Goal: Transaction & Acquisition: Subscribe to service/newsletter

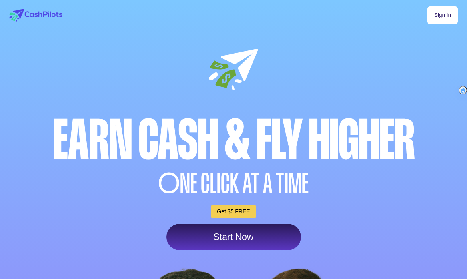
click at [312, 15] on link "Sign In" at bounding box center [442, 15] width 30 height 18
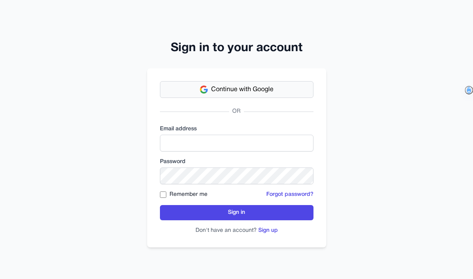
click at [256, 93] on span "Continue with Google" at bounding box center [242, 90] width 62 height 10
click at [232, 88] on span "Continue with Google" at bounding box center [242, 90] width 62 height 10
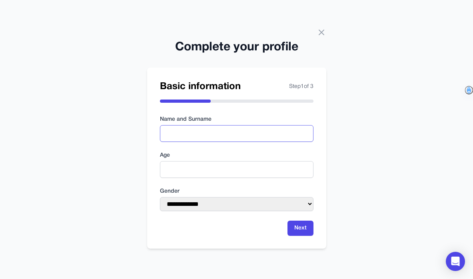
click at [256, 130] on input "text" at bounding box center [237, 133] width 154 height 17
click at [322, 32] on icon at bounding box center [321, 32] width 5 height 5
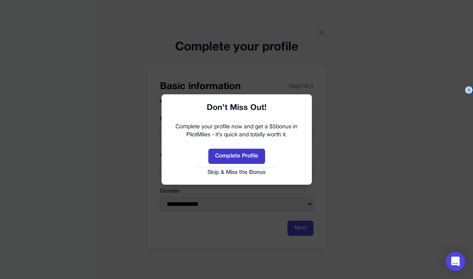
click at [250, 158] on button "Complete Profile" at bounding box center [236, 156] width 57 height 15
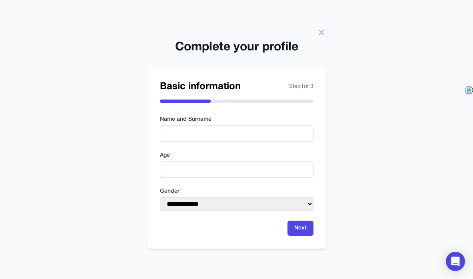
click at [246, 122] on label "Name and Surname" at bounding box center [237, 120] width 154 height 8
click at [236, 134] on input "text" at bounding box center [237, 133] width 154 height 17
type input "**********"
click at [229, 157] on label "Age" at bounding box center [237, 156] width 154 height 8
click at [227, 166] on input "number" at bounding box center [237, 169] width 154 height 17
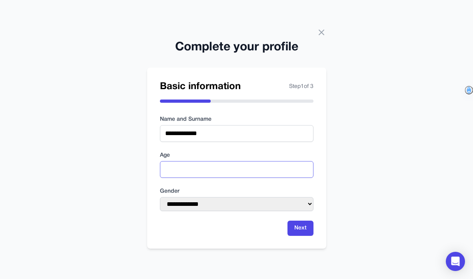
type input "**"
click at [218, 207] on select "**********" at bounding box center [237, 204] width 154 height 14
select select "******"
click at [160, 197] on select "**********" at bounding box center [237, 204] width 154 height 14
click at [310, 234] on button "Next" at bounding box center [301, 228] width 26 height 15
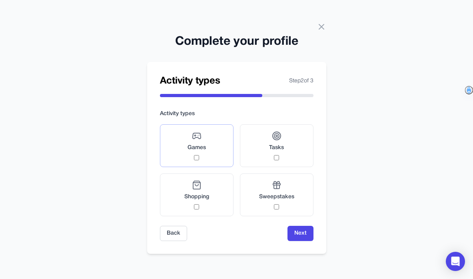
click at [199, 145] on span "Games" at bounding box center [197, 148] width 18 height 8
click at [264, 148] on label "Tasks" at bounding box center [277, 145] width 74 height 43
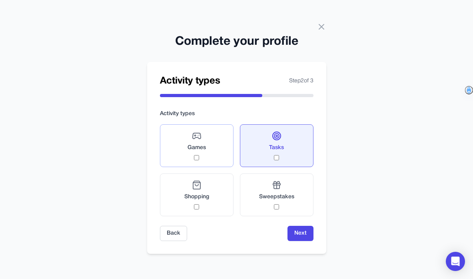
click at [204, 151] on span "Games" at bounding box center [197, 148] width 18 height 8
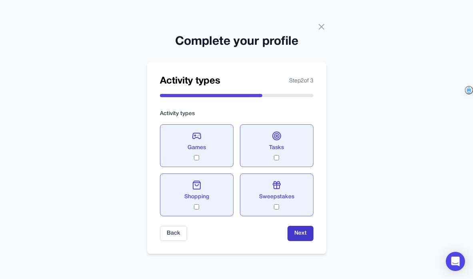
click at [306, 238] on button "Next" at bounding box center [301, 233] width 26 height 15
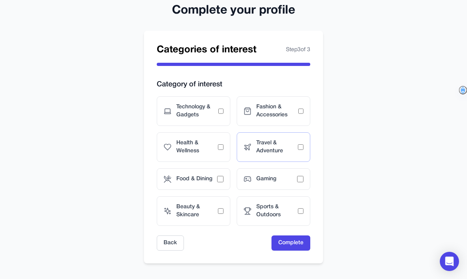
scroll to position [29, 0]
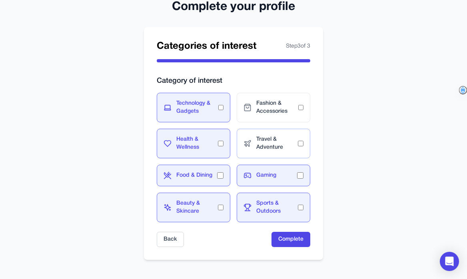
click at [301, 147] on div "Travel & Adventure" at bounding box center [274, 144] width 74 height 30
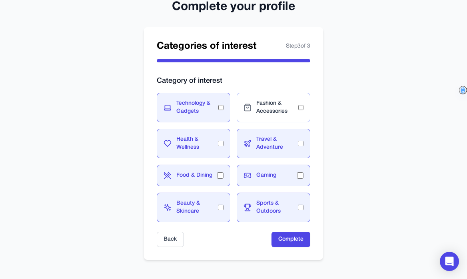
click at [303, 103] on div "Fashion & Accessories" at bounding box center [274, 108] width 74 height 30
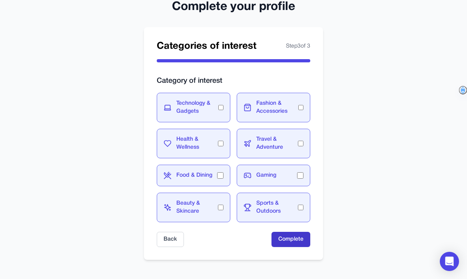
click at [289, 241] on button "Complete" at bounding box center [291, 239] width 39 height 15
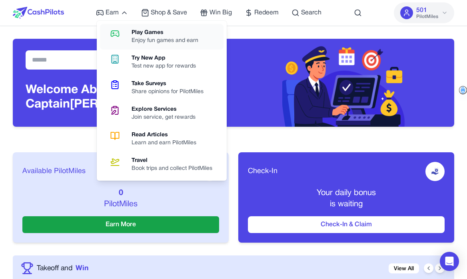
click at [152, 41] on div "Enjoy fun games and earn" at bounding box center [168, 41] width 73 height 8
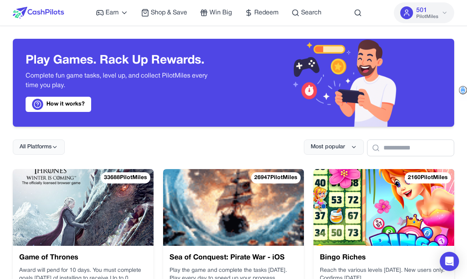
click at [137, 139] on div "All Platforms Most popular" at bounding box center [233, 142] width 441 height 30
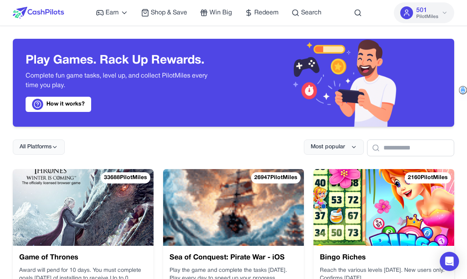
click at [104, 149] on div "All Platforms Most popular" at bounding box center [233, 142] width 441 height 30
click at [70, 105] on link "How it works?" at bounding box center [59, 104] width 66 height 15
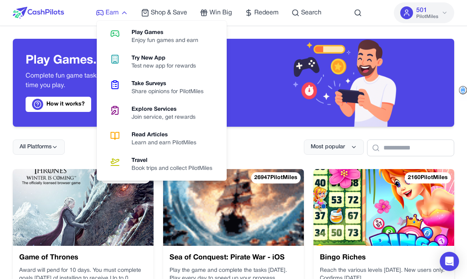
click at [121, 13] on icon at bounding box center [124, 13] width 8 height 8
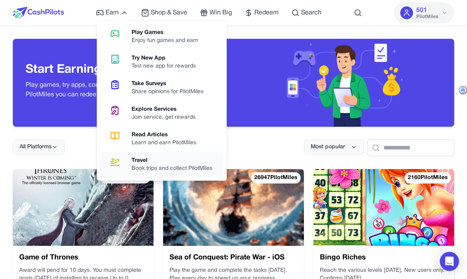
click at [178, 172] on div "Book trips and collect PilotMiles" at bounding box center [175, 169] width 87 height 8
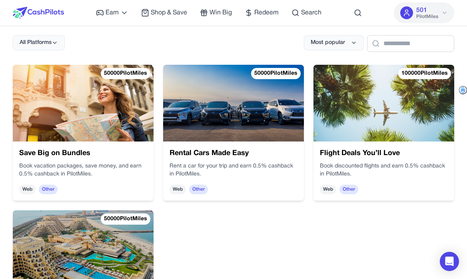
scroll to position [108, 0]
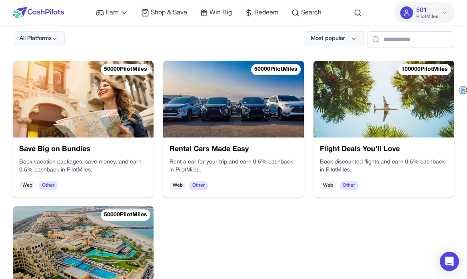
click at [286, 133] on p "Book vacation packages, save money, and earn 0.5% cashback in PilotMiles." at bounding box center [313, 69] width 55 height 127
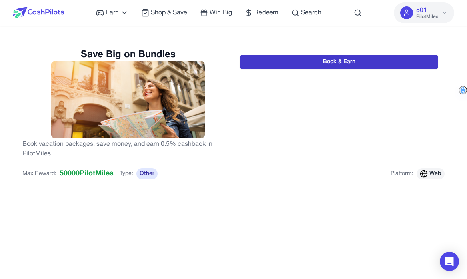
click at [314, 66] on button "Book & Earn" at bounding box center [339, 62] width 198 height 14
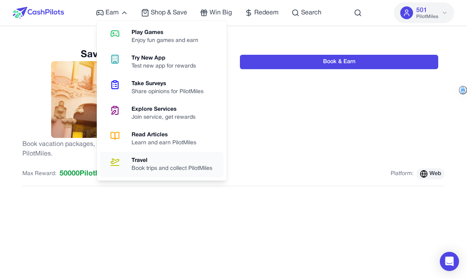
click at [150, 162] on div "Travel" at bounding box center [175, 161] width 87 height 8
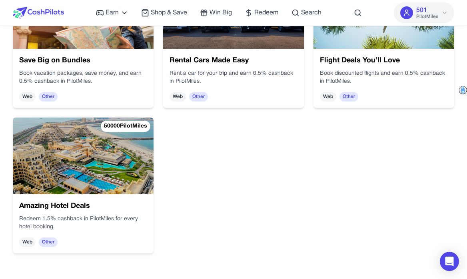
scroll to position [166, 0]
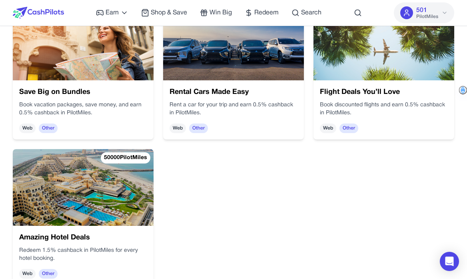
click at [366, 94] on h3 "Flight Deals You’ll Love" at bounding box center [384, 92] width 128 height 11
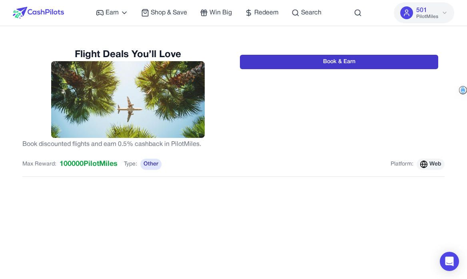
click at [344, 62] on button "Book & Earn" at bounding box center [339, 62] width 198 height 14
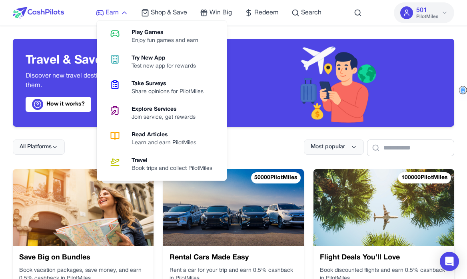
click at [120, 10] on icon at bounding box center [124, 13] width 8 height 8
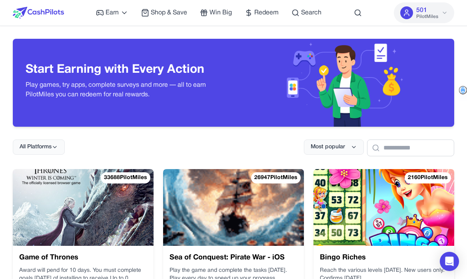
click at [58, 27] on div "Start Earning with Every Action Play games, try apps, complete surveys and more…" at bounding box center [233, 76] width 441 height 101
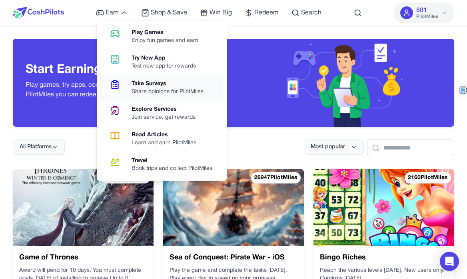
click at [153, 86] on div "Take Surveys" at bounding box center [171, 84] width 78 height 8
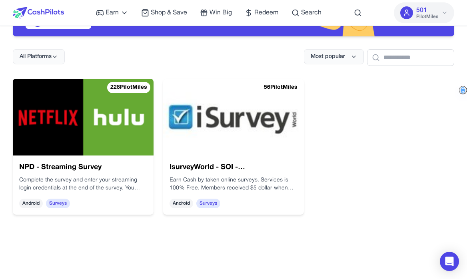
scroll to position [84, 0]
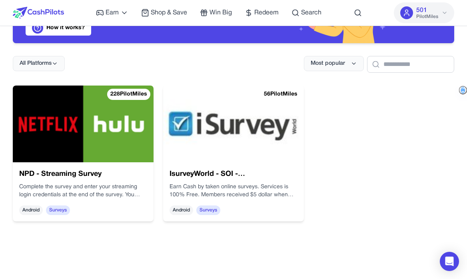
click at [100, 140] on div "Complete the survey and enter your streaming login credentials at the end of th…" at bounding box center [89, 96] width 113 height 88
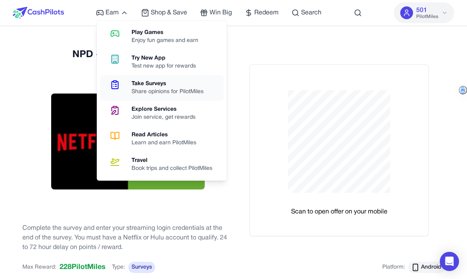
click at [146, 87] on div "Take Surveys" at bounding box center [171, 84] width 78 height 8
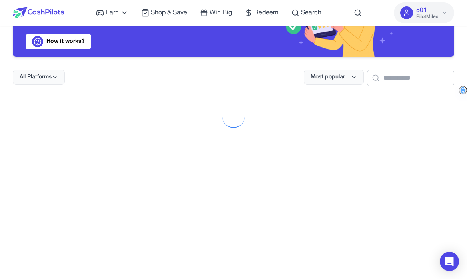
scroll to position [78, 0]
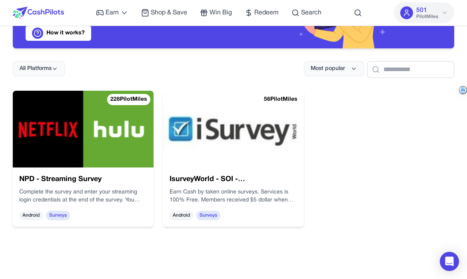
click at [246, 182] on h3 "IsurveyWorld - SOI - [GEOGRAPHIC_DATA]" at bounding box center [253, 151] width 62 height 122
